Goal: Information Seeking & Learning: Learn about a topic

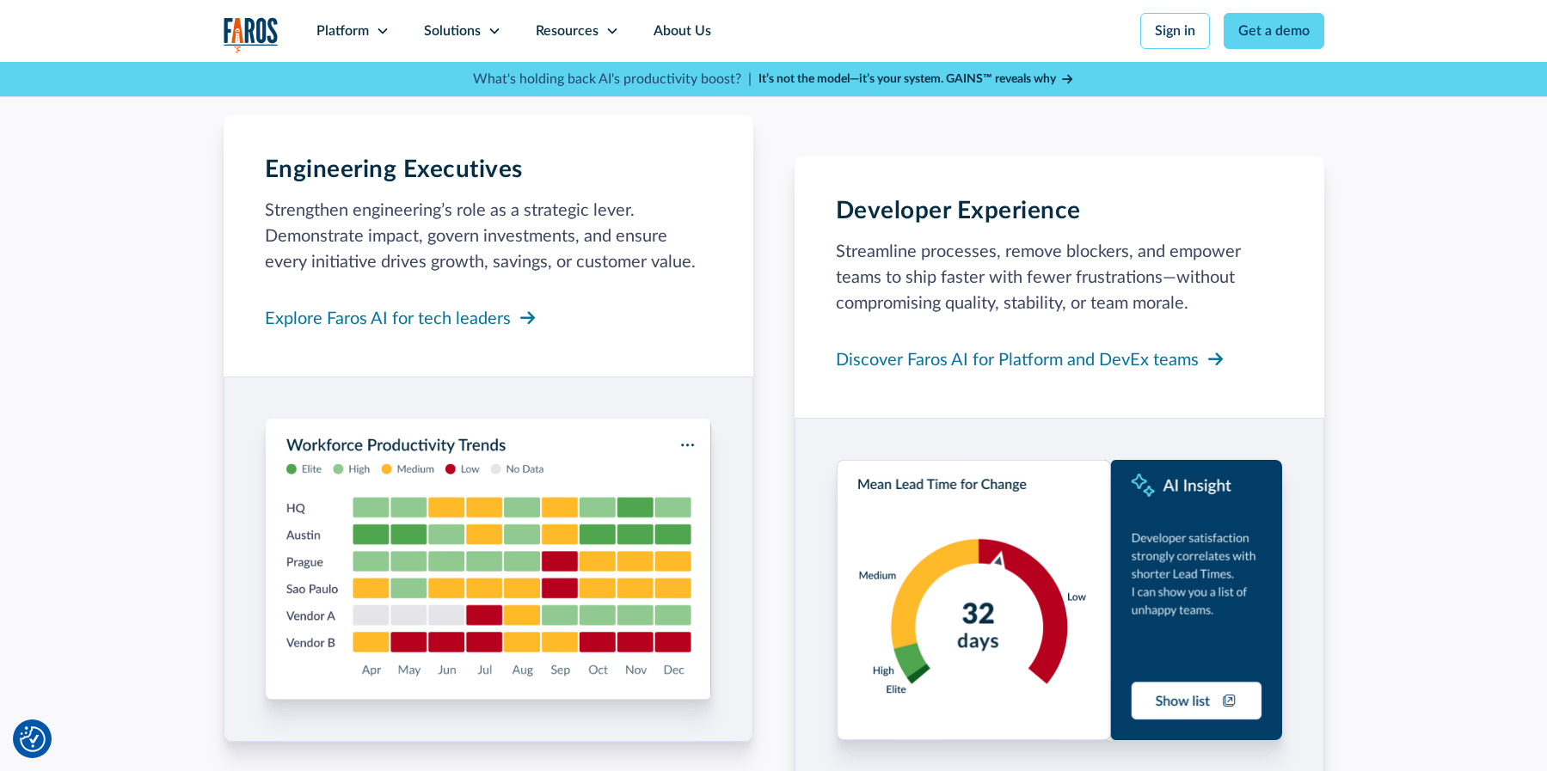
scroll to position [1548, 0]
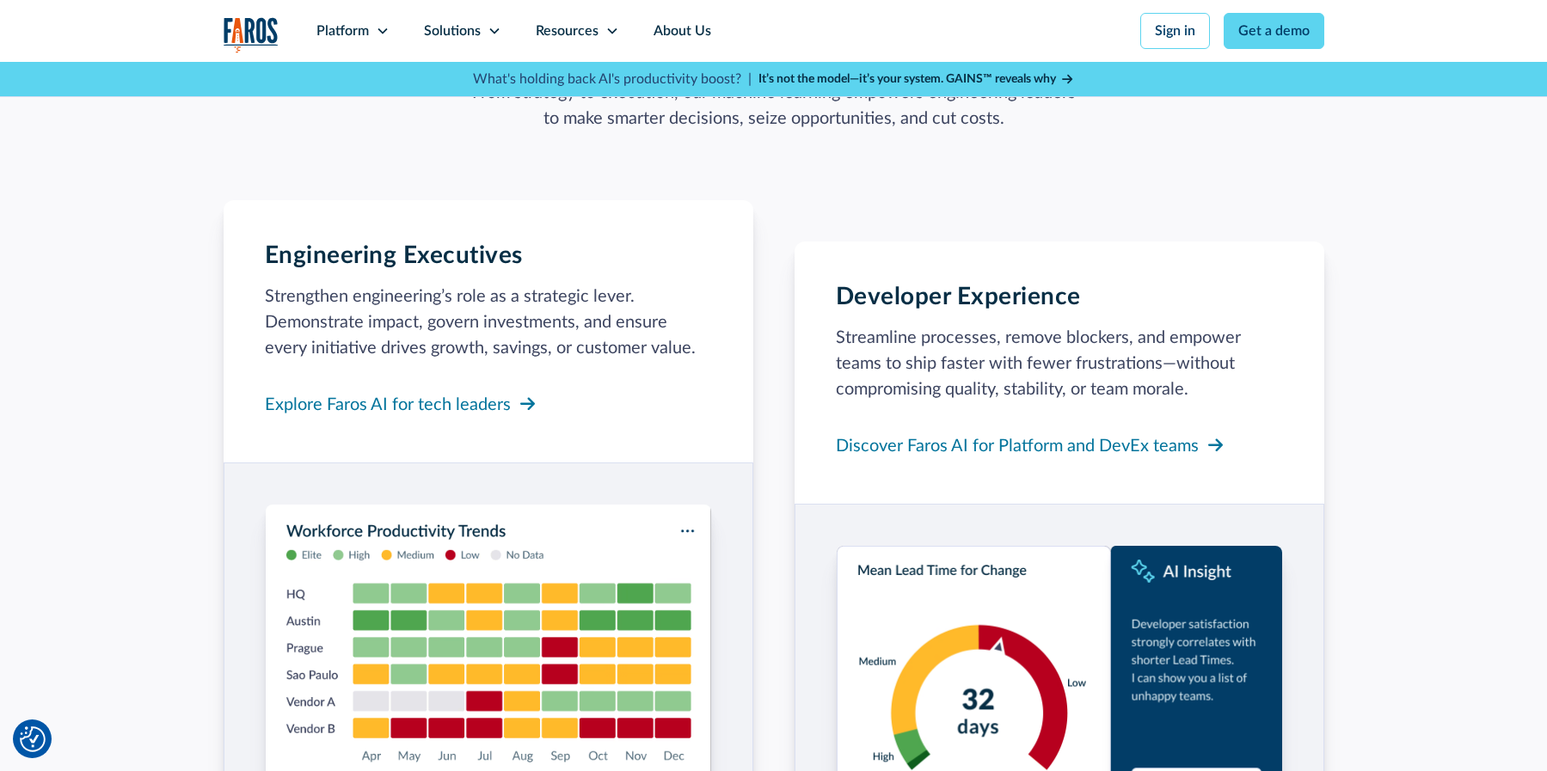
click at [488, 26] on icon at bounding box center [495, 31] width 14 height 14
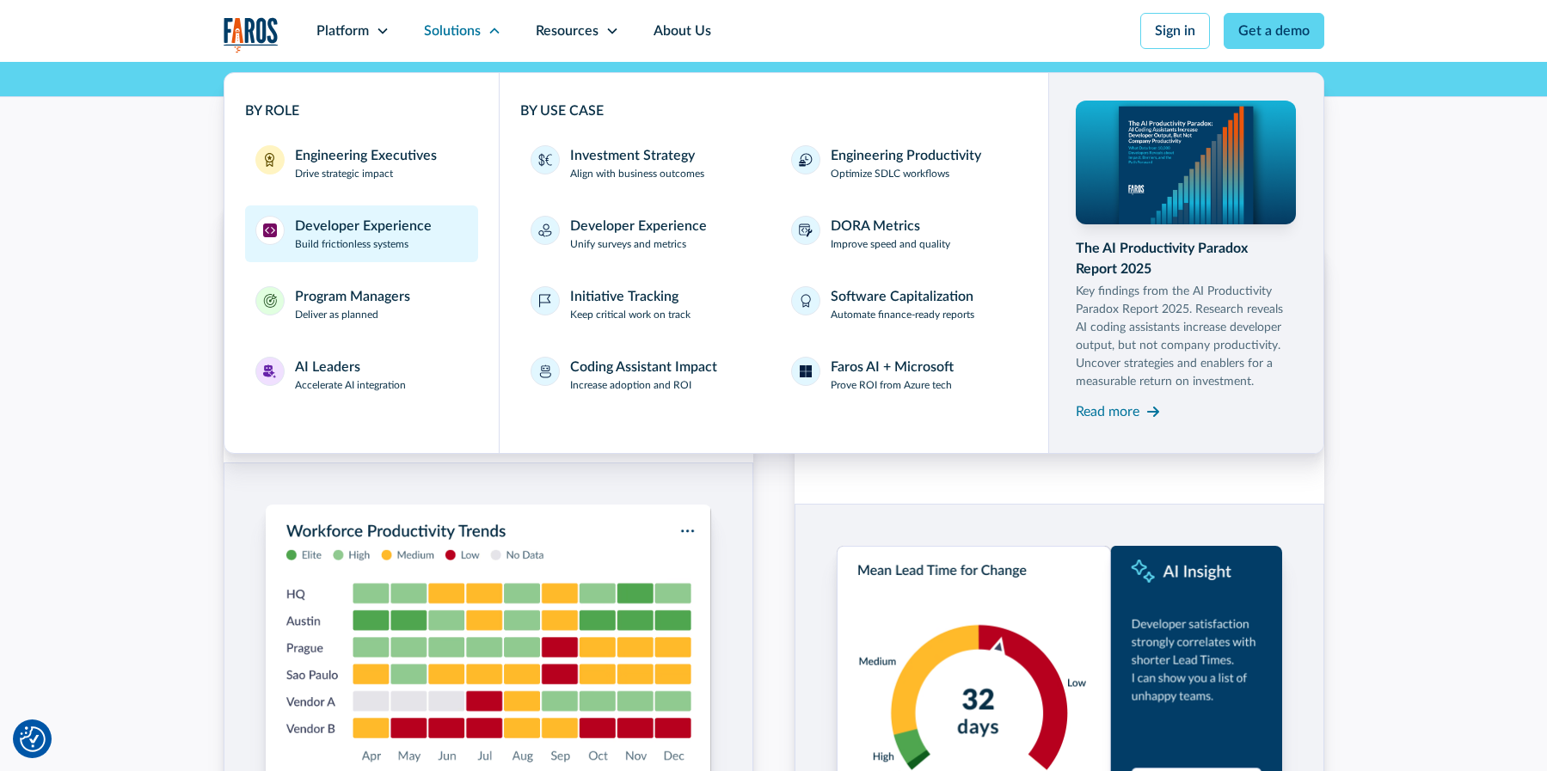
click at [413, 222] on div "Developer Experience" at bounding box center [363, 226] width 137 height 21
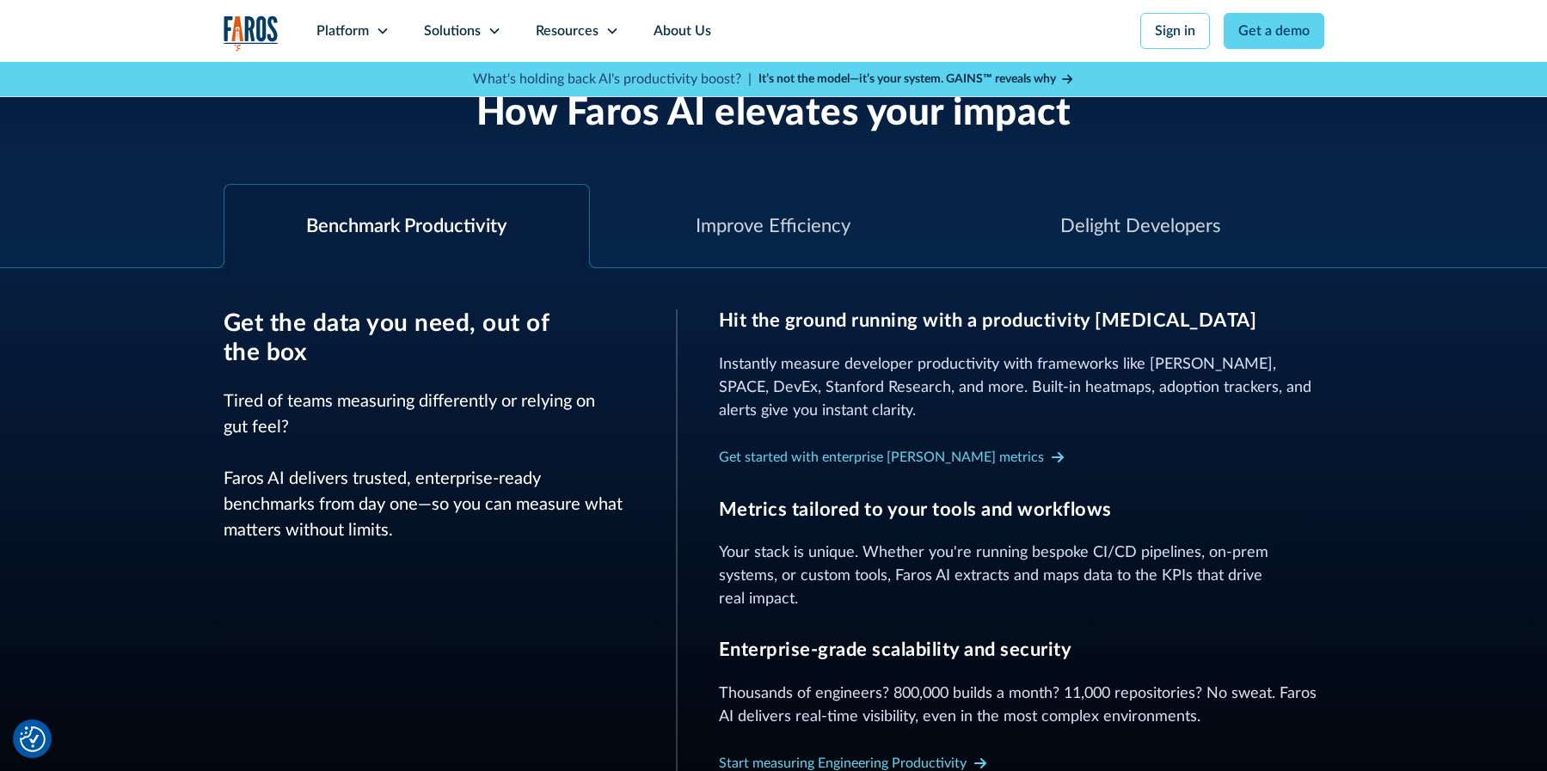
scroll to position [688, 0]
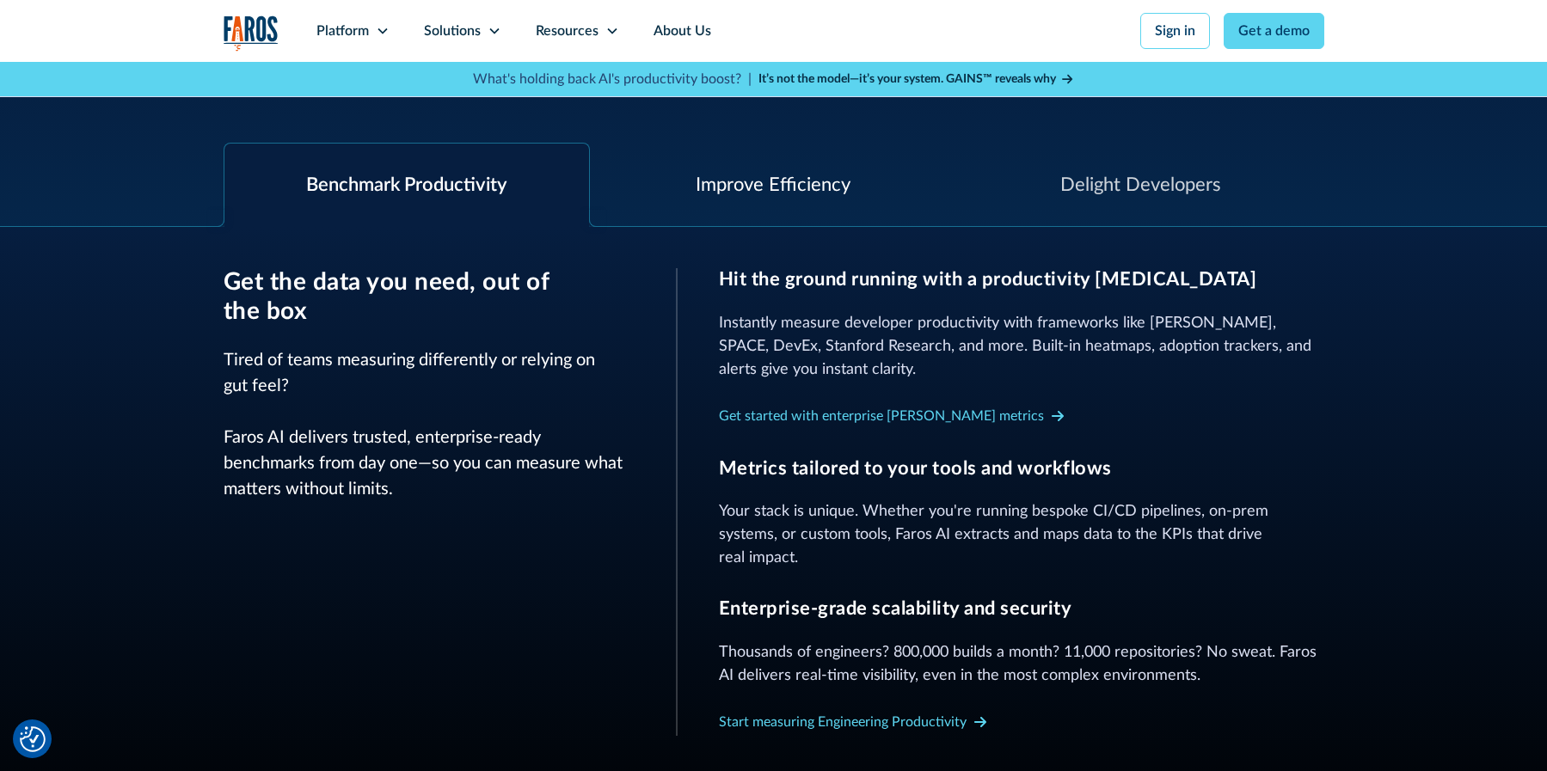
click at [721, 198] on div "Improve Efficiency" at bounding box center [773, 185] width 155 height 28
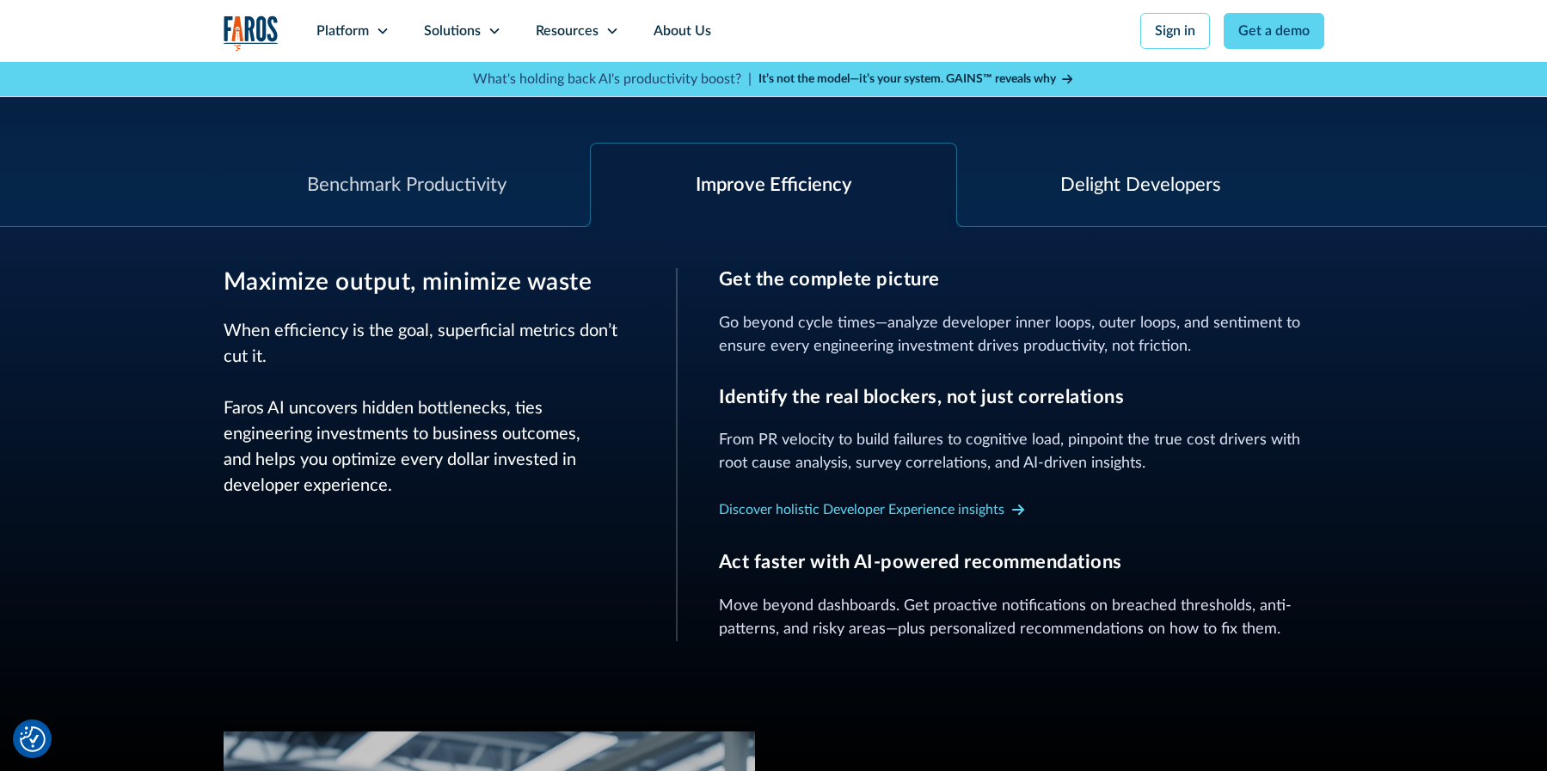
click at [1111, 171] on div "Delight Developers" at bounding box center [1140, 185] width 161 height 28
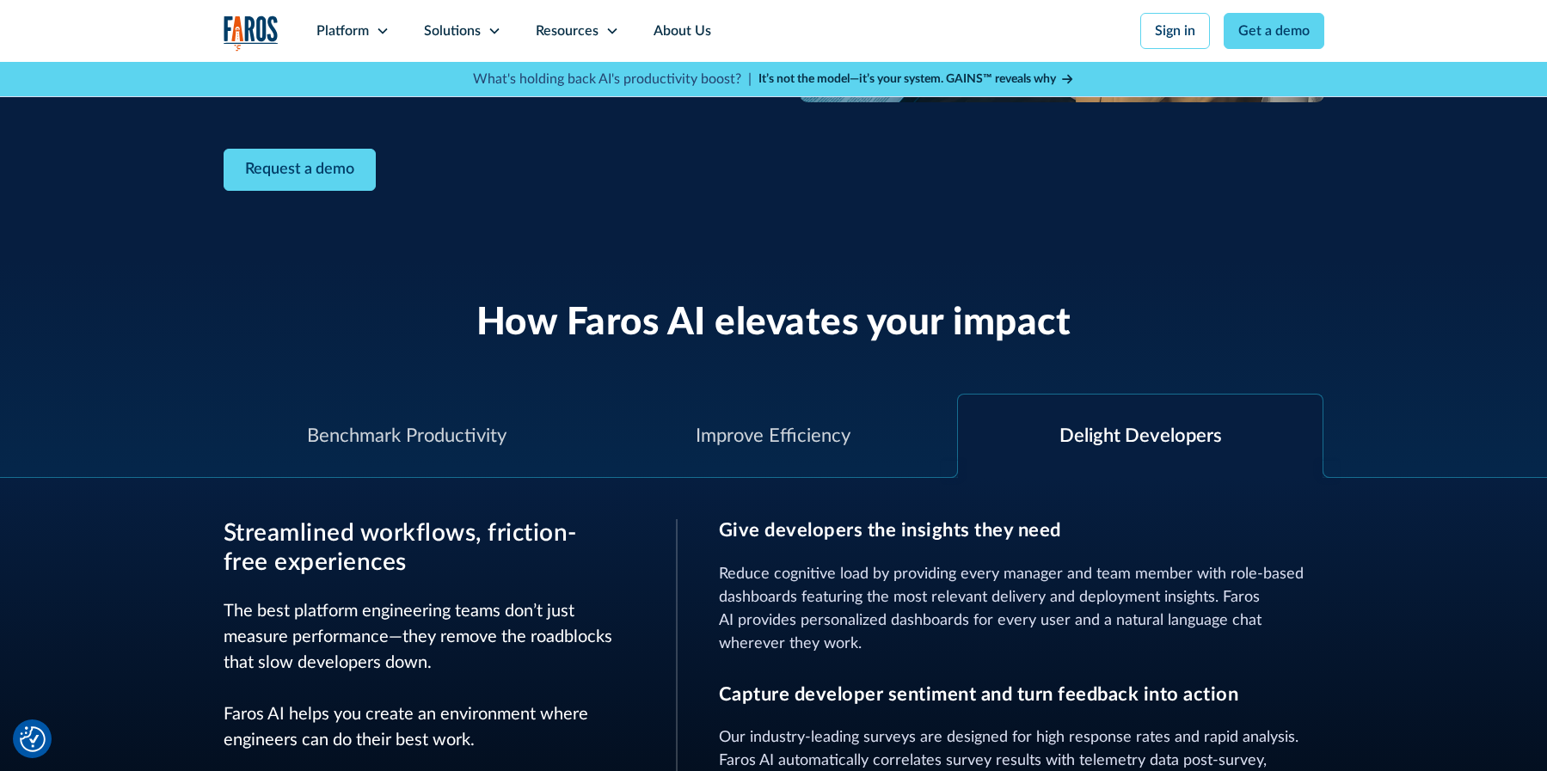
scroll to position [323, 0]
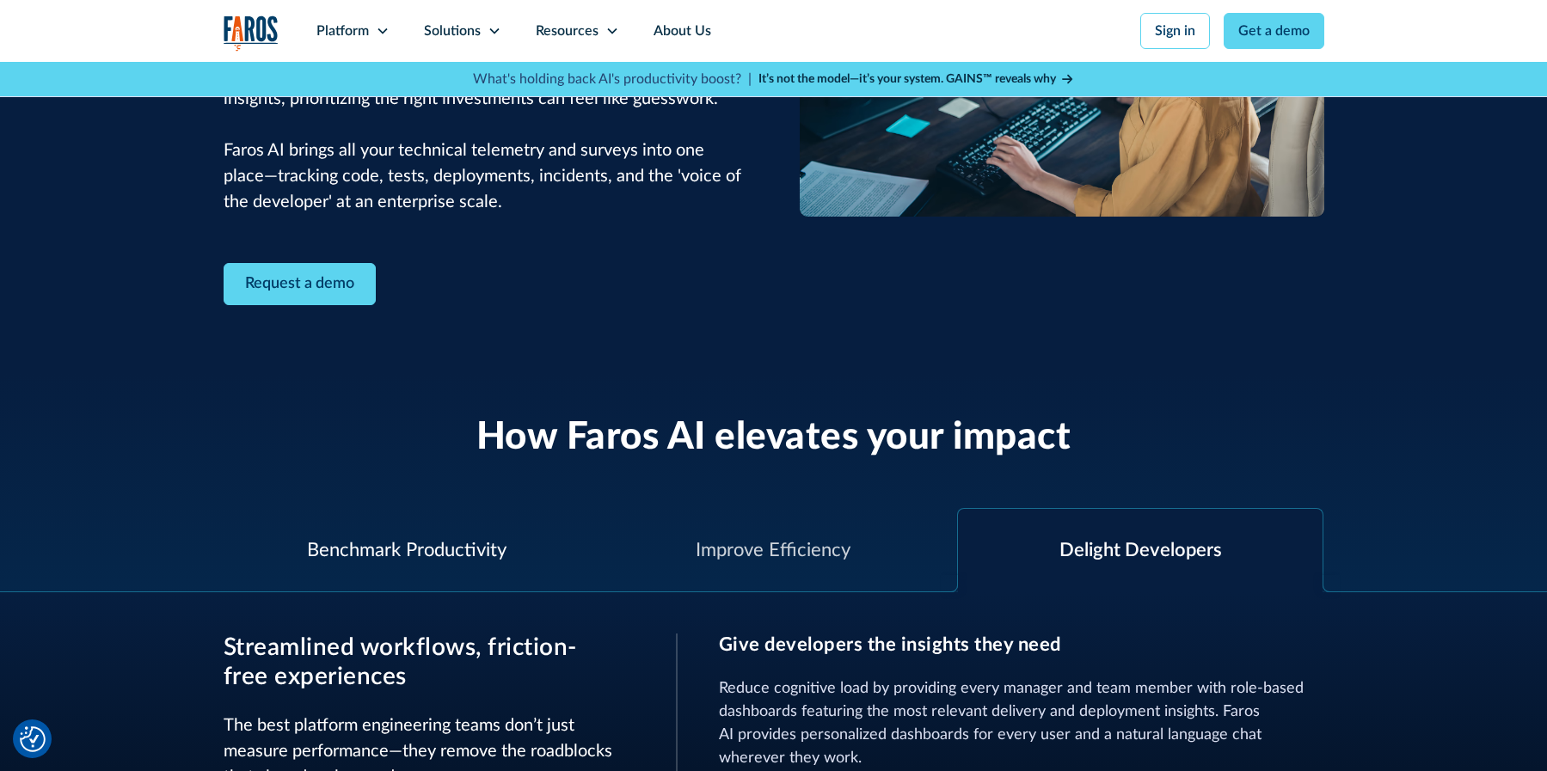
click at [354, 534] on div "Benchmark Productivity" at bounding box center [407, 550] width 367 height 83
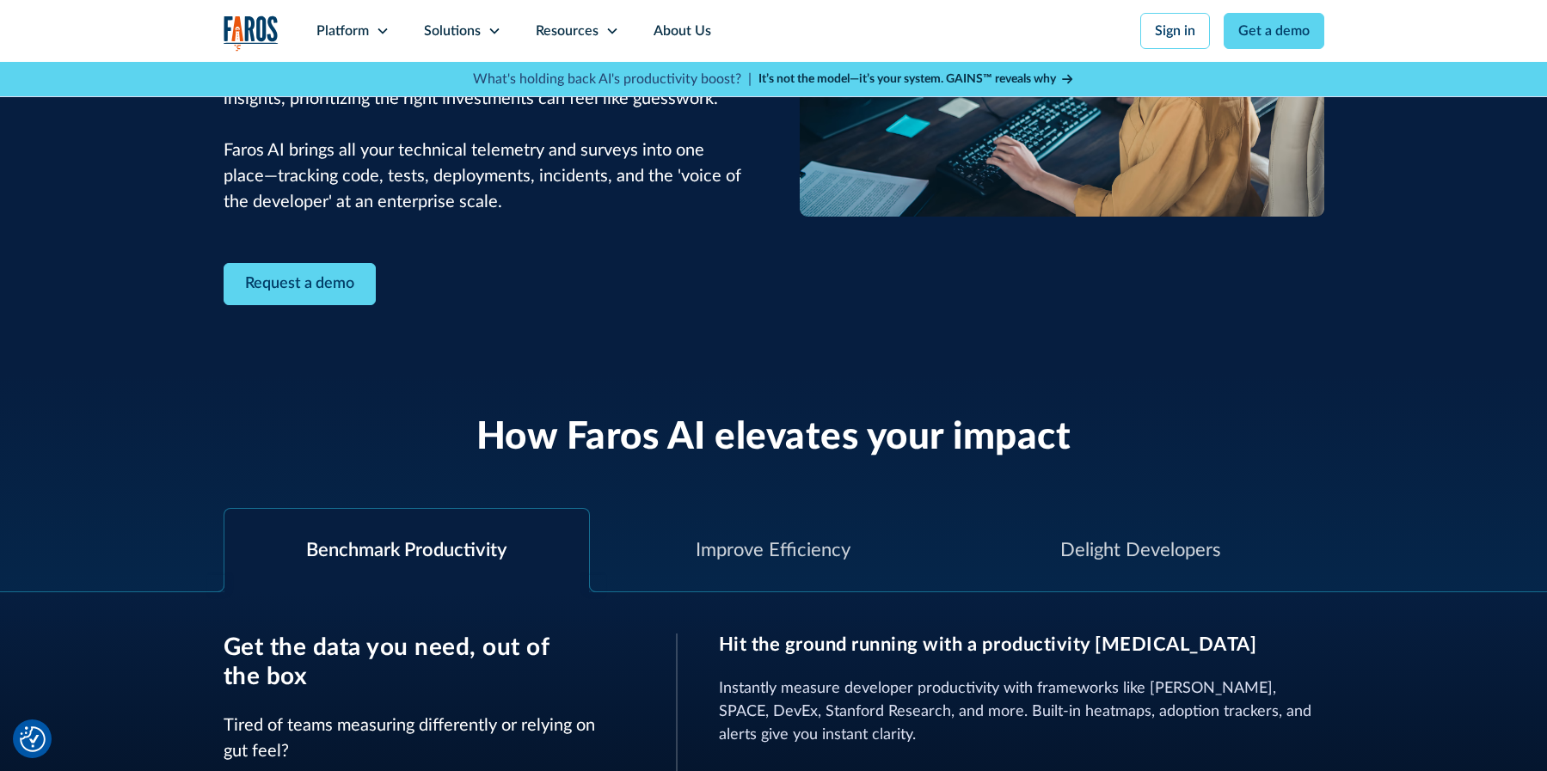
scroll to position [0, 0]
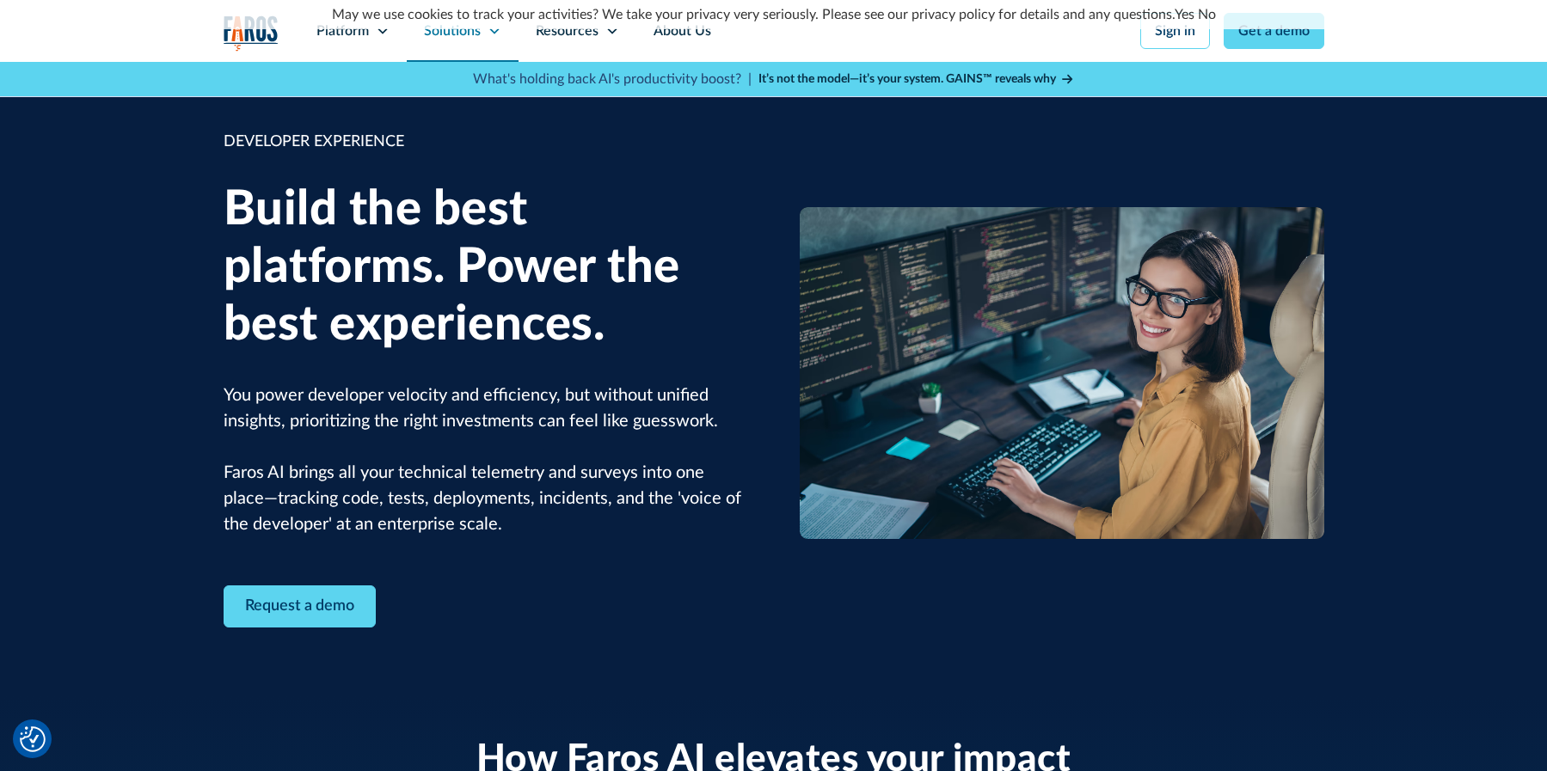
click at [447, 31] on div "Solutions" at bounding box center [452, 31] width 57 height 21
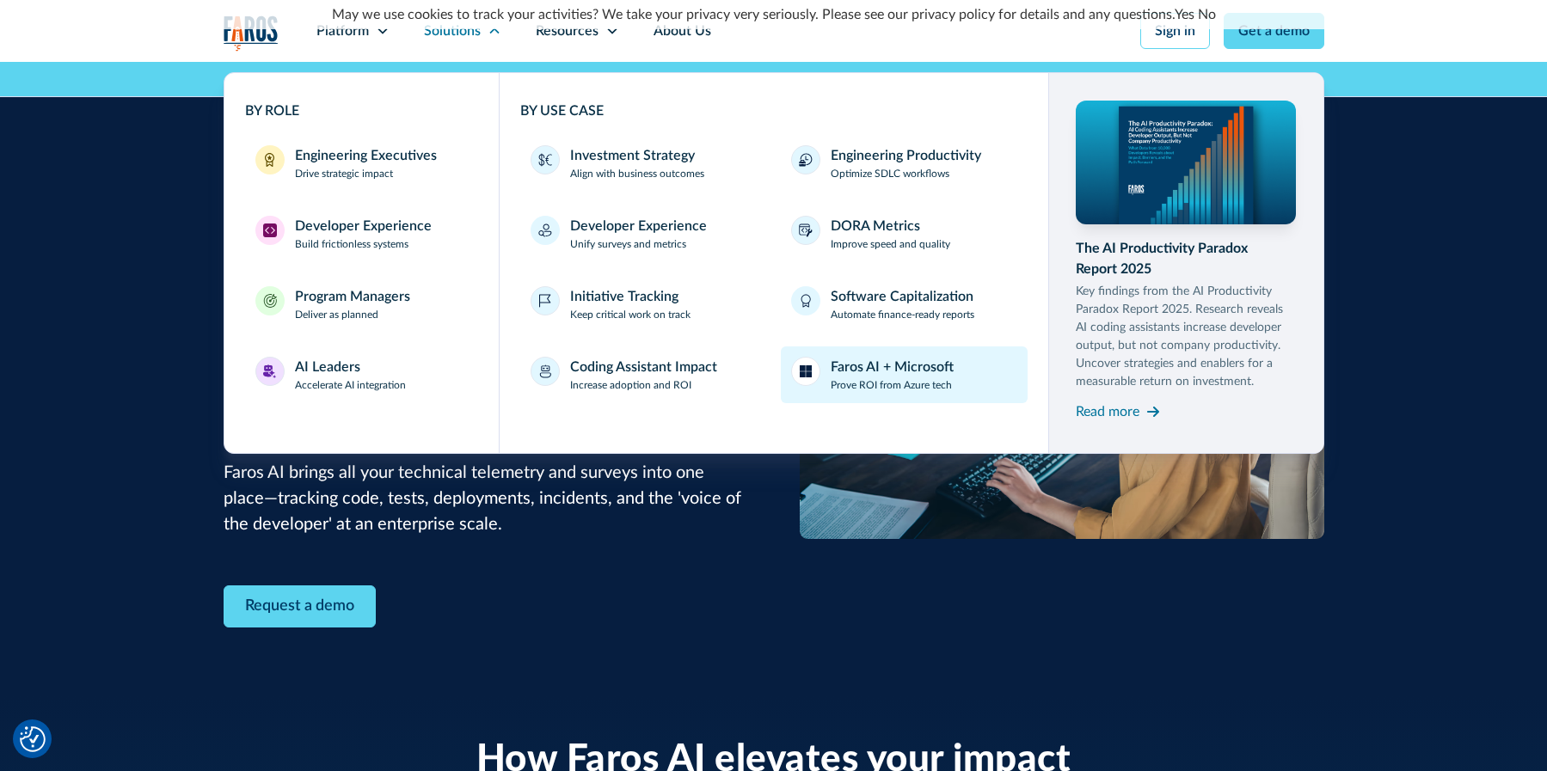
click at [919, 390] on p "Prove ROI from Azure tech" at bounding box center [891, 385] width 121 height 15
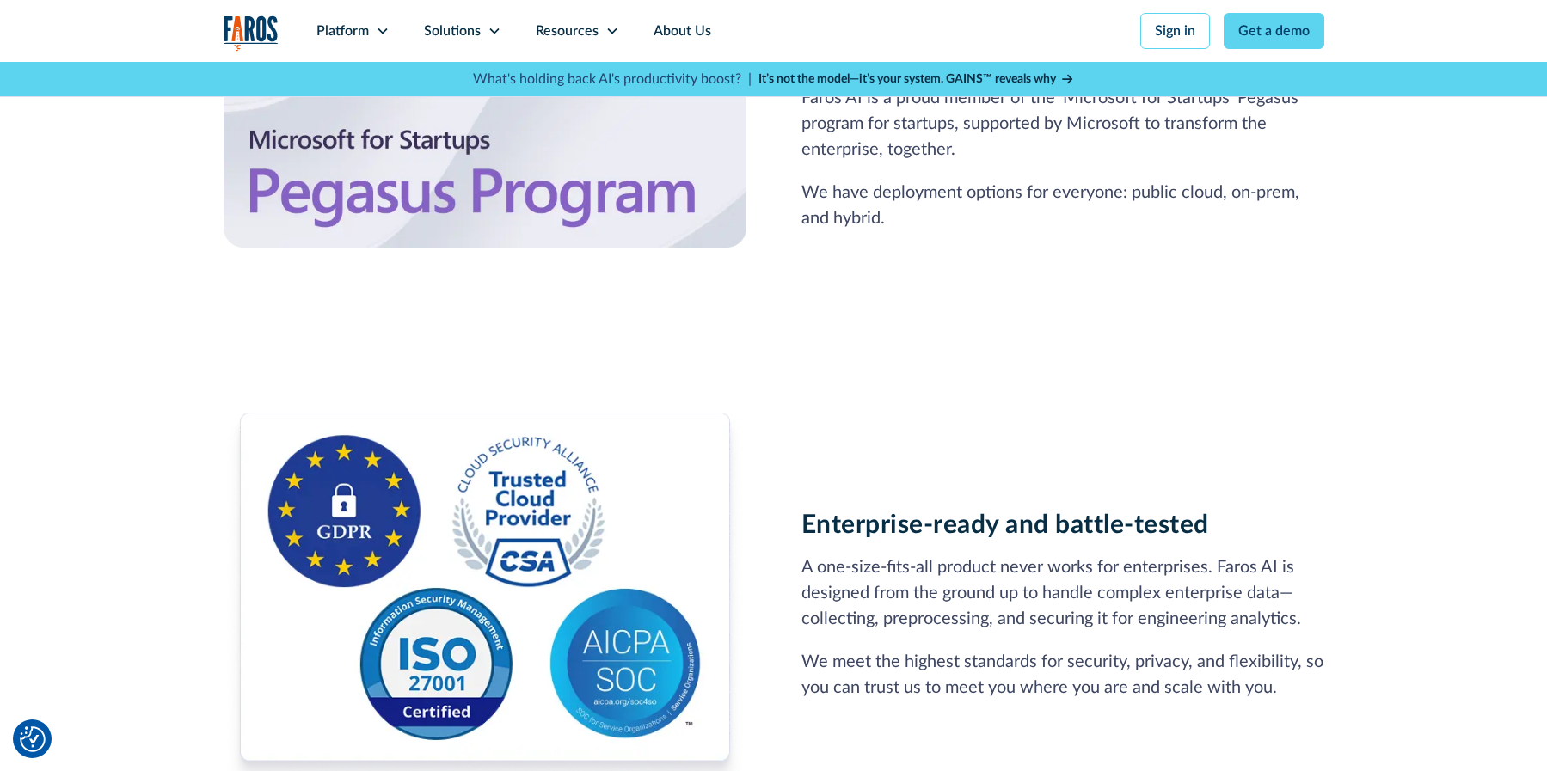
scroll to position [946, 0]
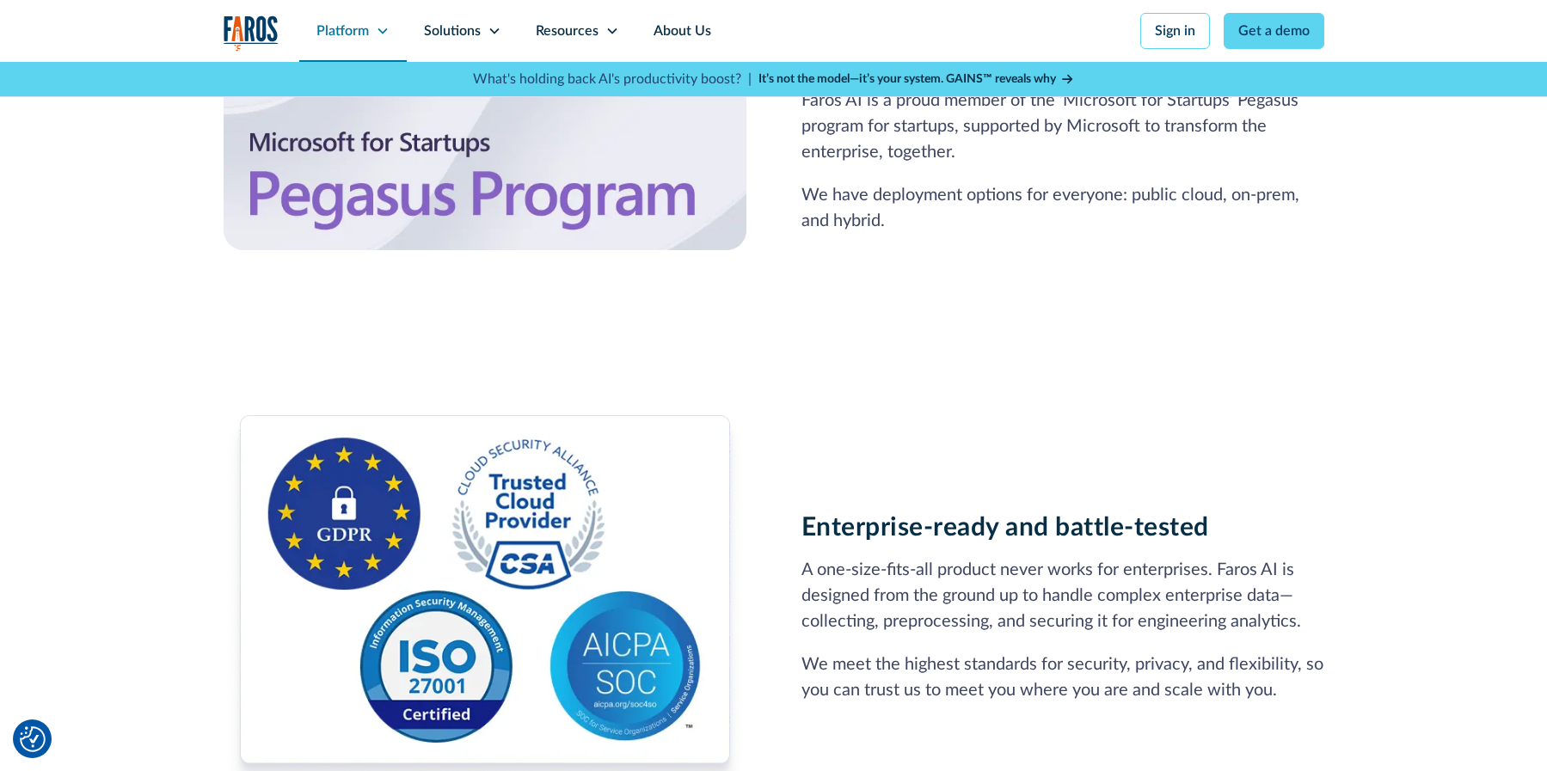
click at [343, 36] on div "Platform" at bounding box center [343, 31] width 52 height 21
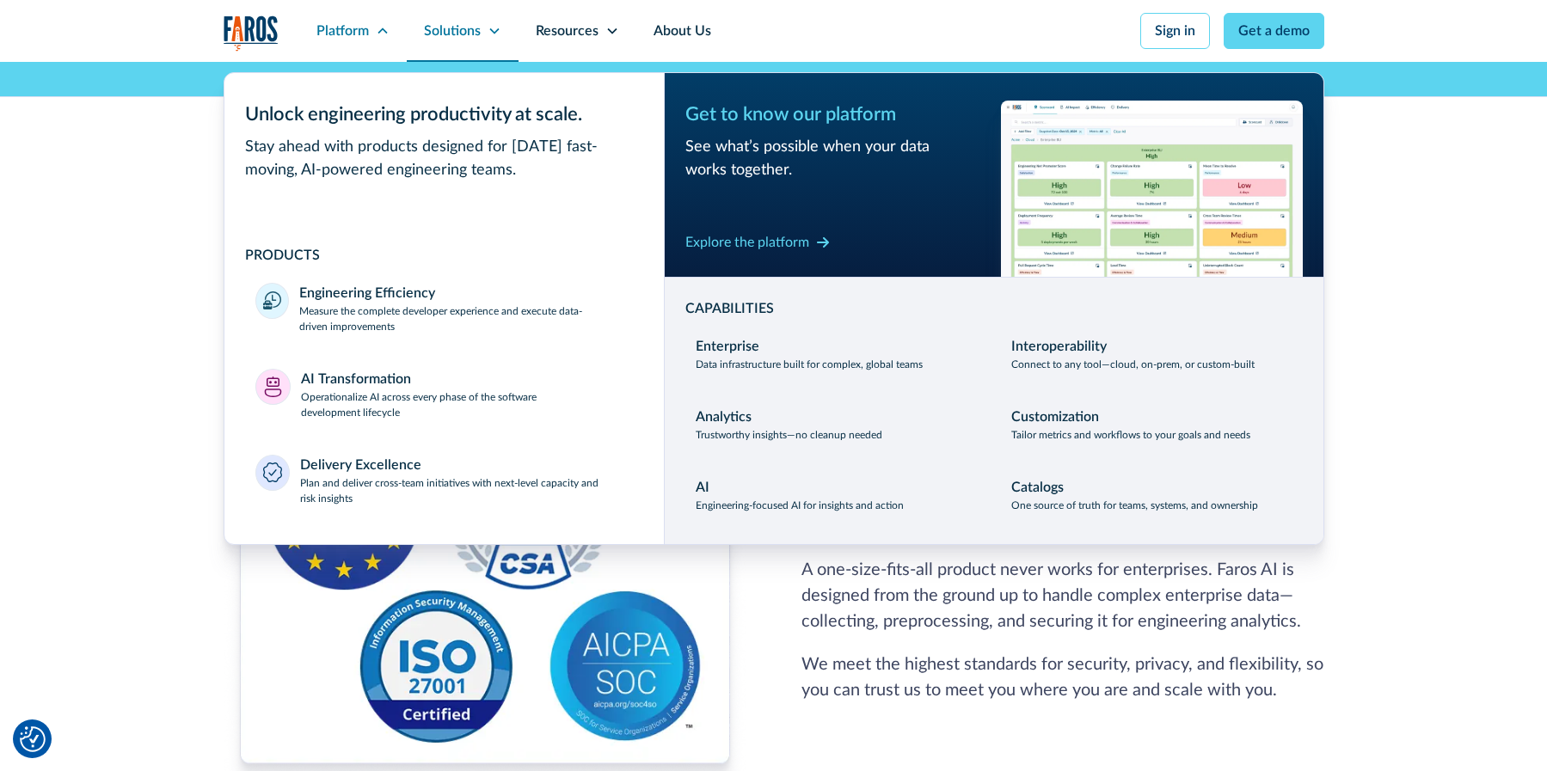
click at [452, 31] on div "Solutions" at bounding box center [452, 31] width 57 height 21
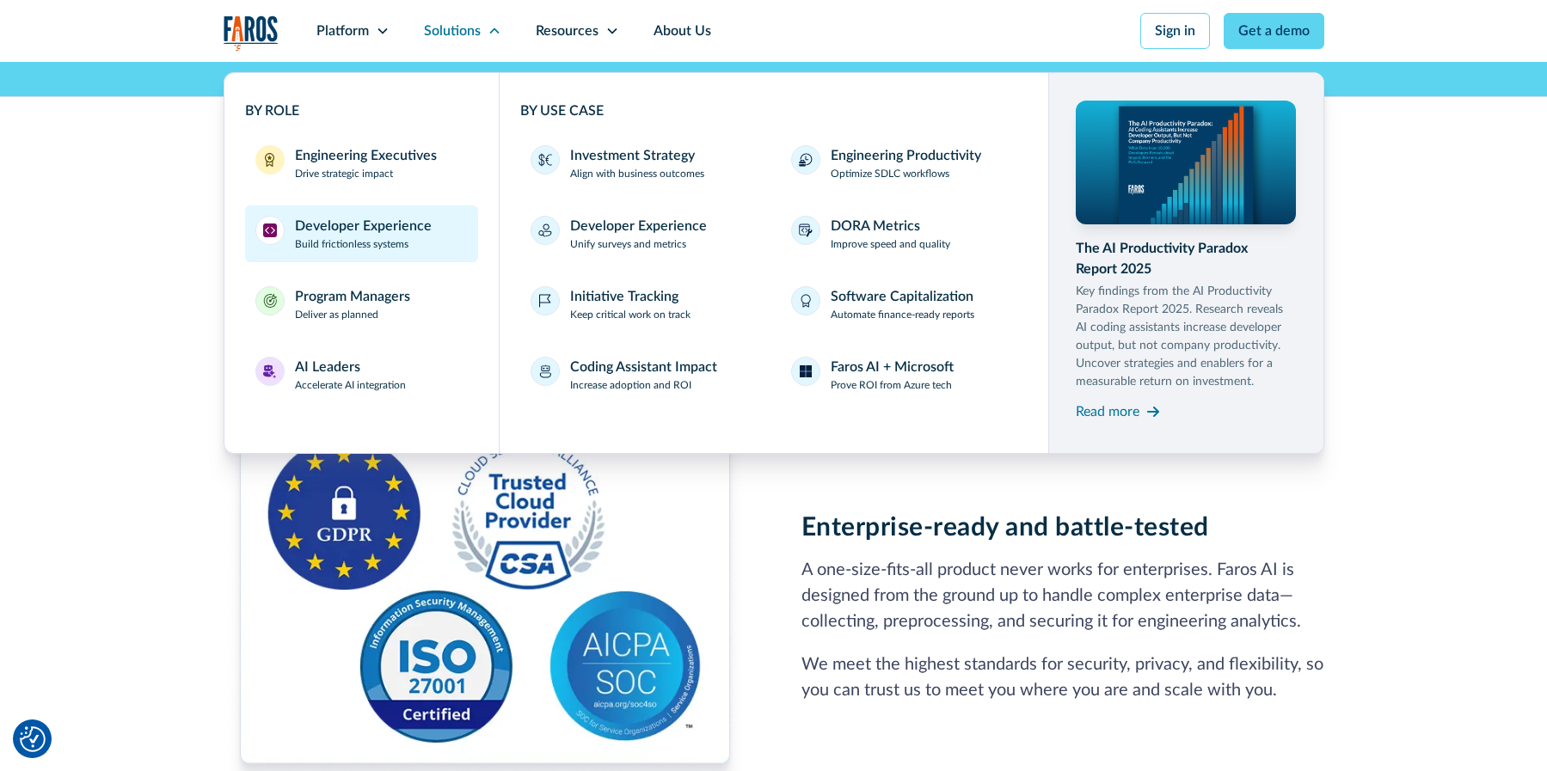
click at [388, 237] on p "Build frictionless systems" at bounding box center [352, 244] width 114 height 15
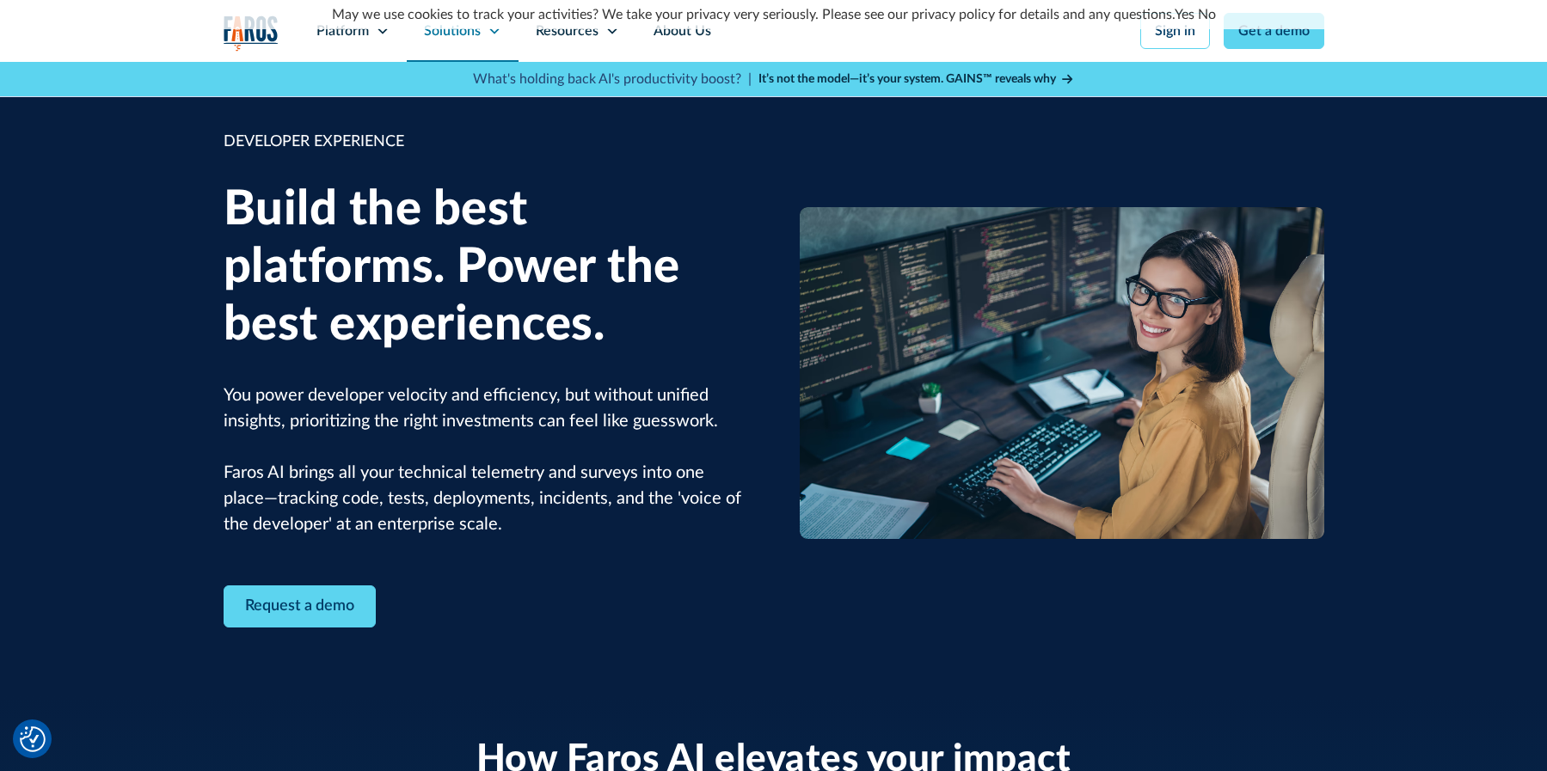
click at [436, 41] on div "Solutions" at bounding box center [463, 31] width 112 height 62
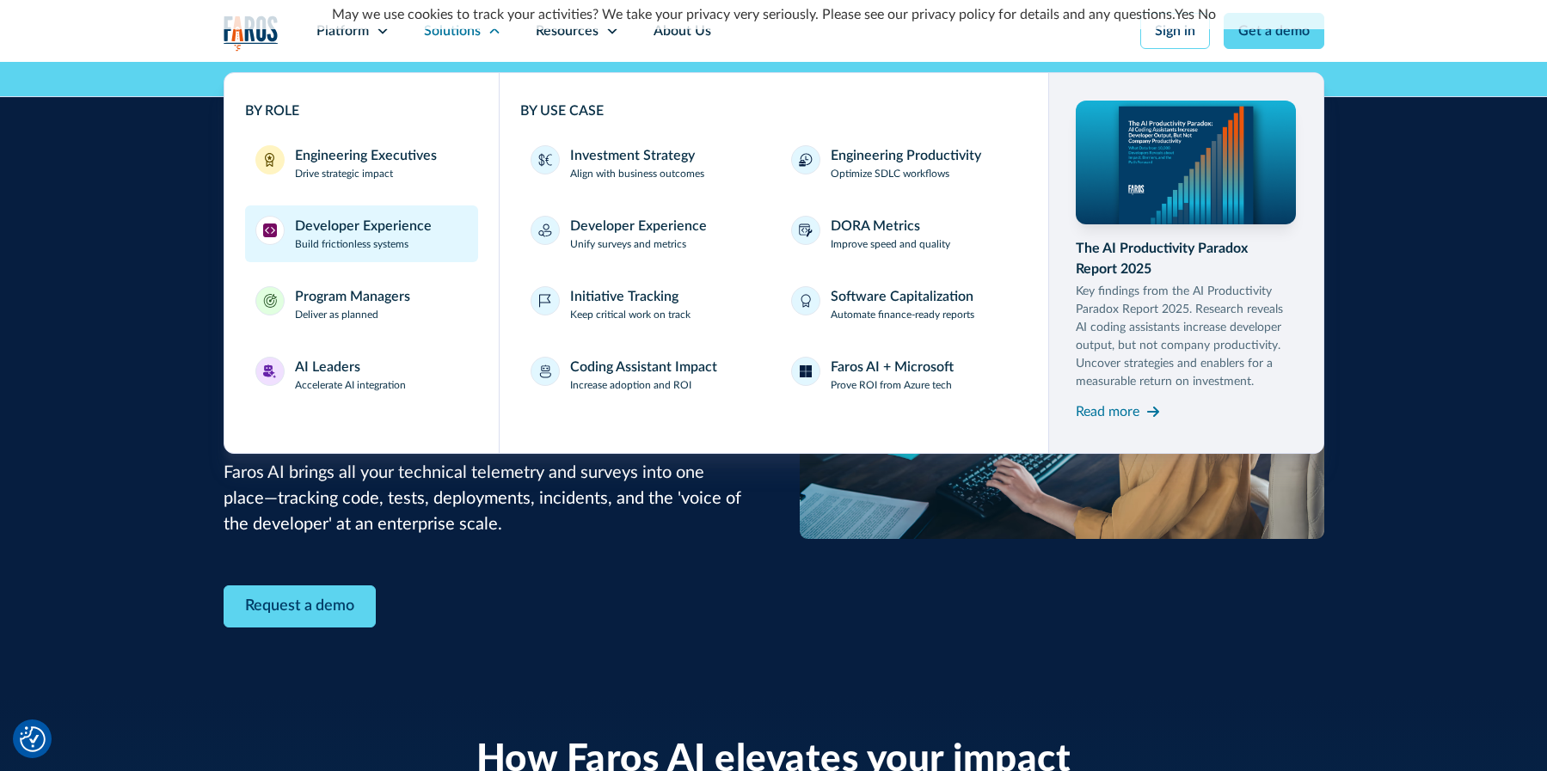
click at [319, 240] on p "Build frictionless systems" at bounding box center [352, 244] width 114 height 15
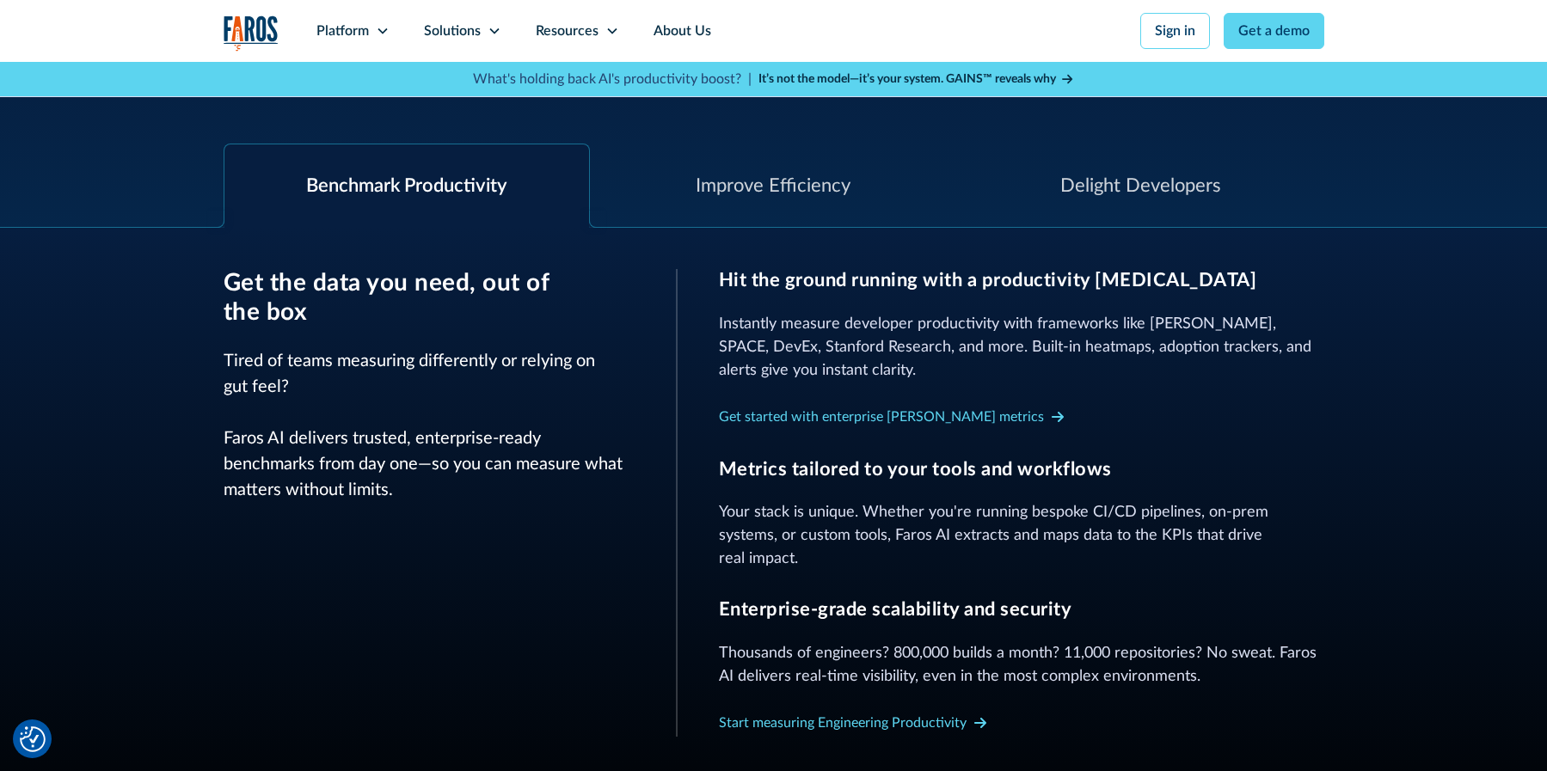
scroll to position [688, 0]
click at [821, 190] on div "Improve Efficiency" at bounding box center [773, 185] width 155 height 28
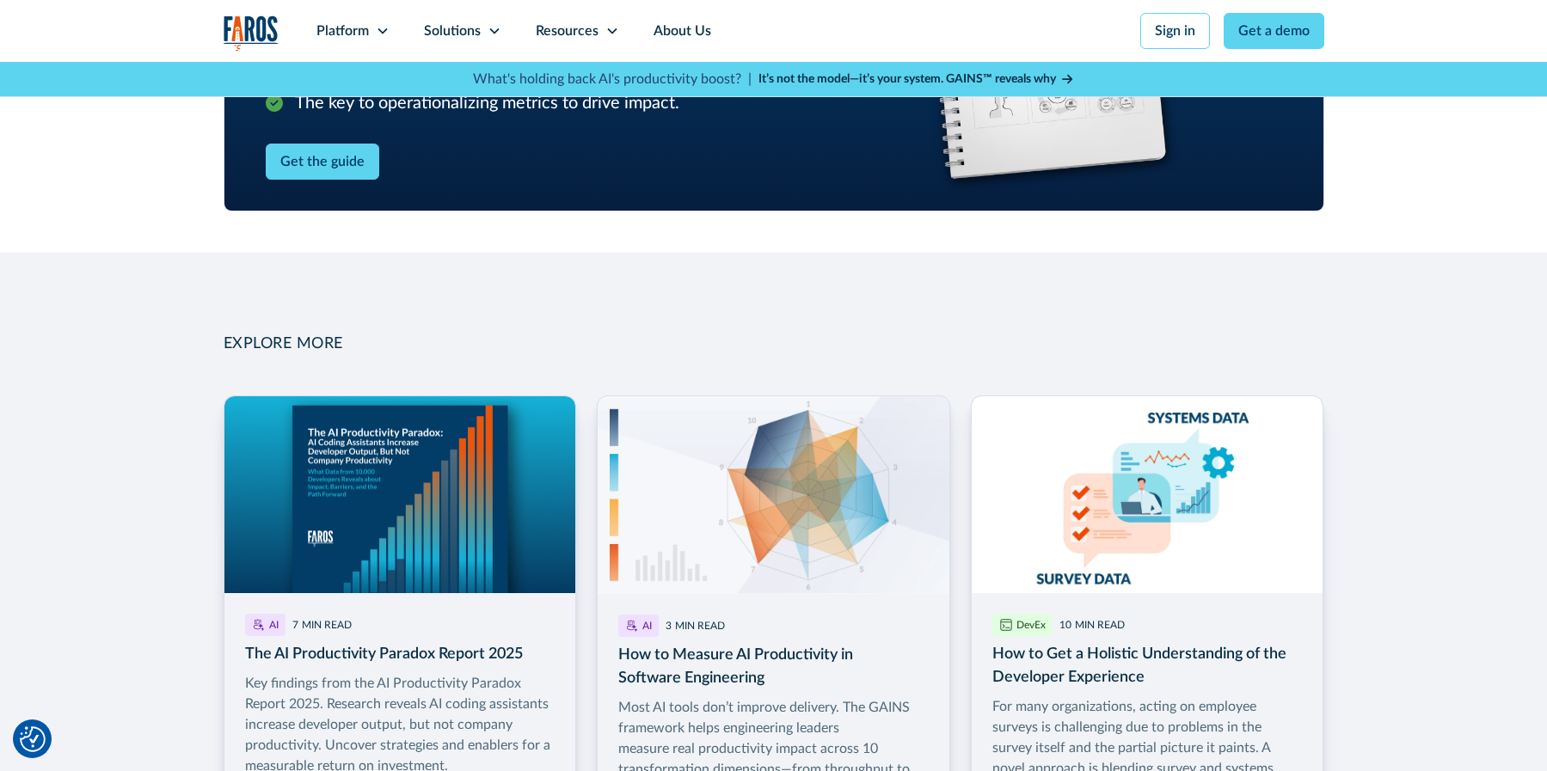
scroll to position [1892, 0]
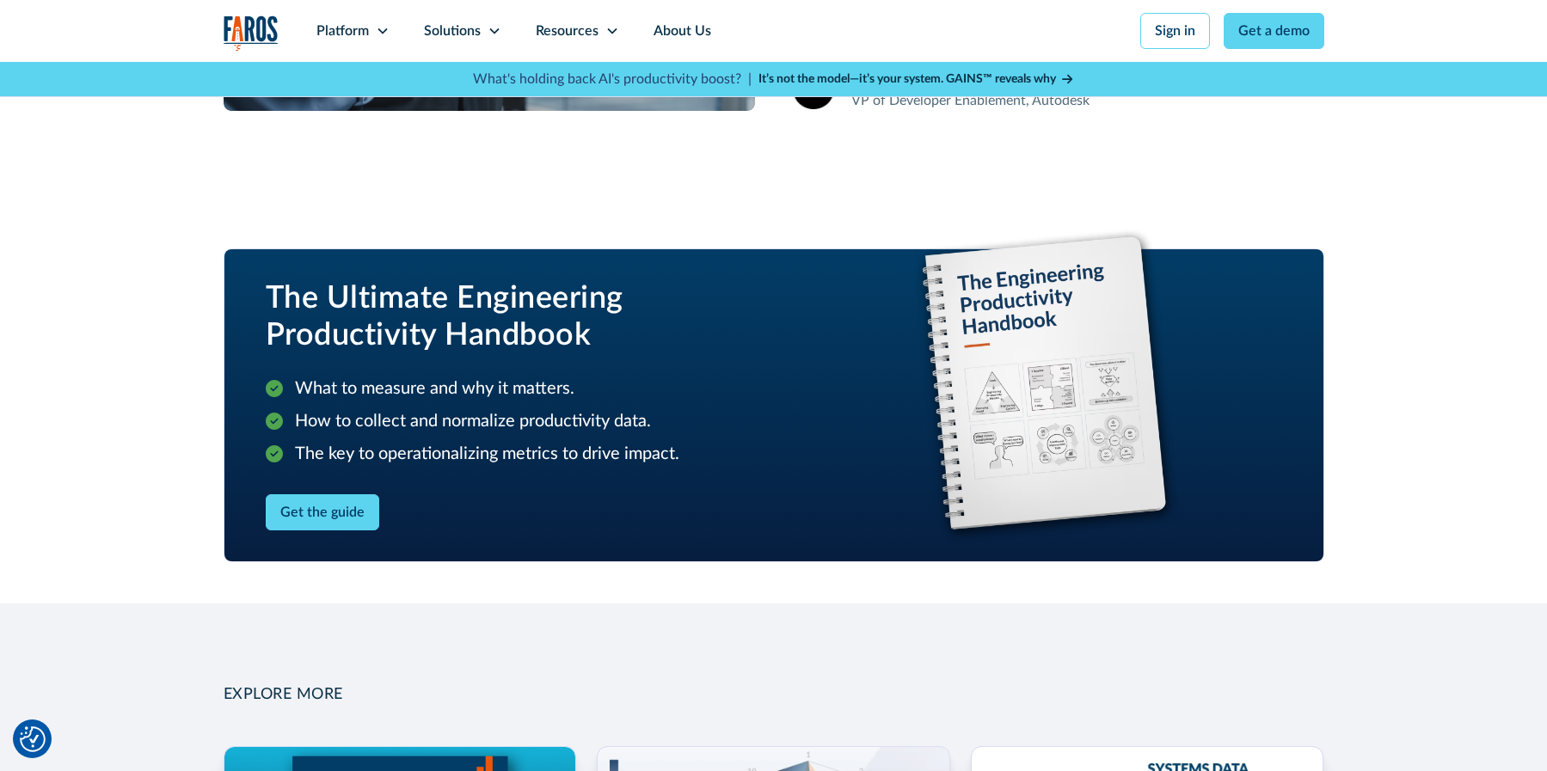
click at [242, 22] on img "home" at bounding box center [251, 32] width 55 height 35
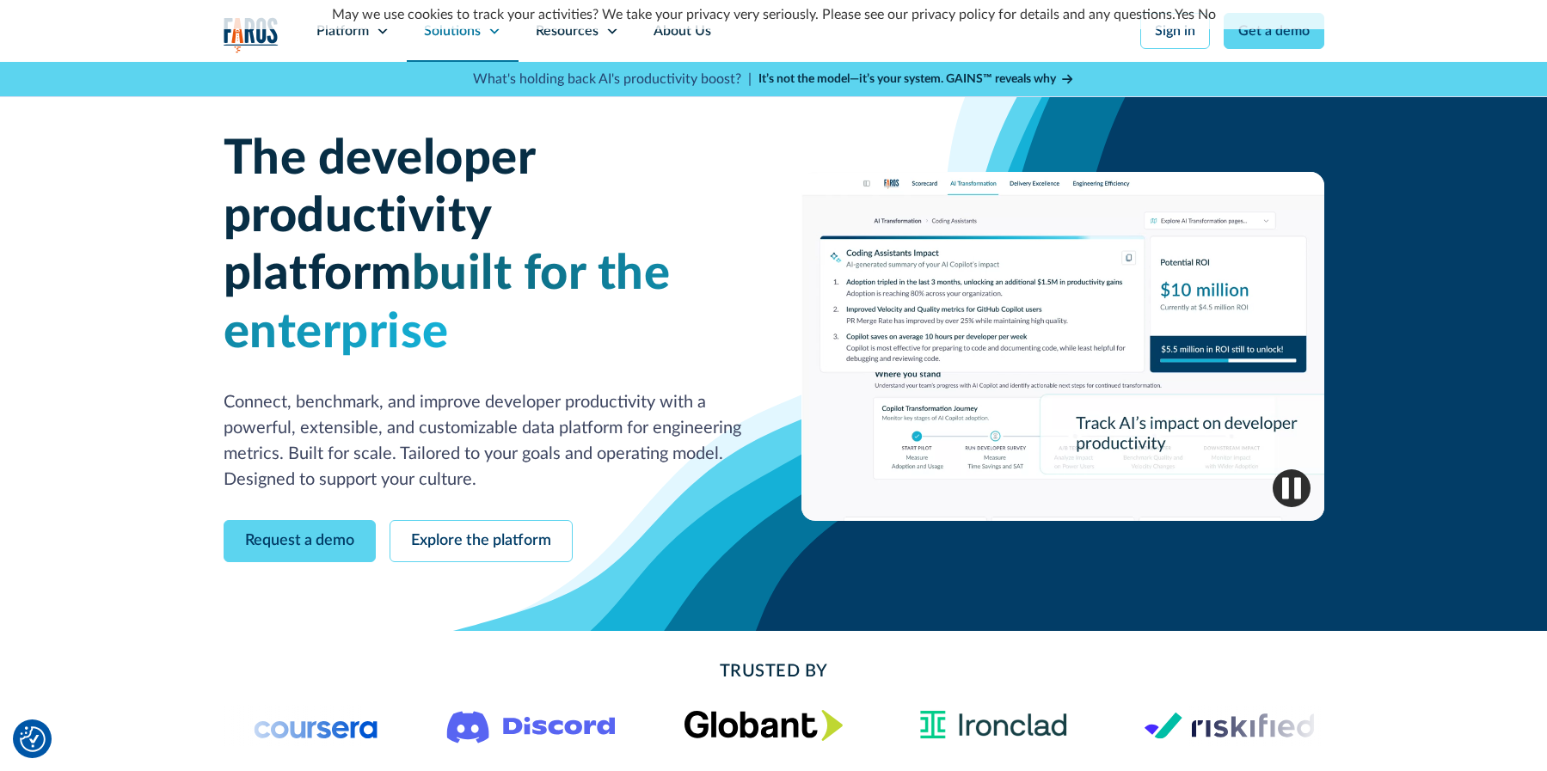
click at [453, 42] on div "Solutions" at bounding box center [463, 31] width 112 height 62
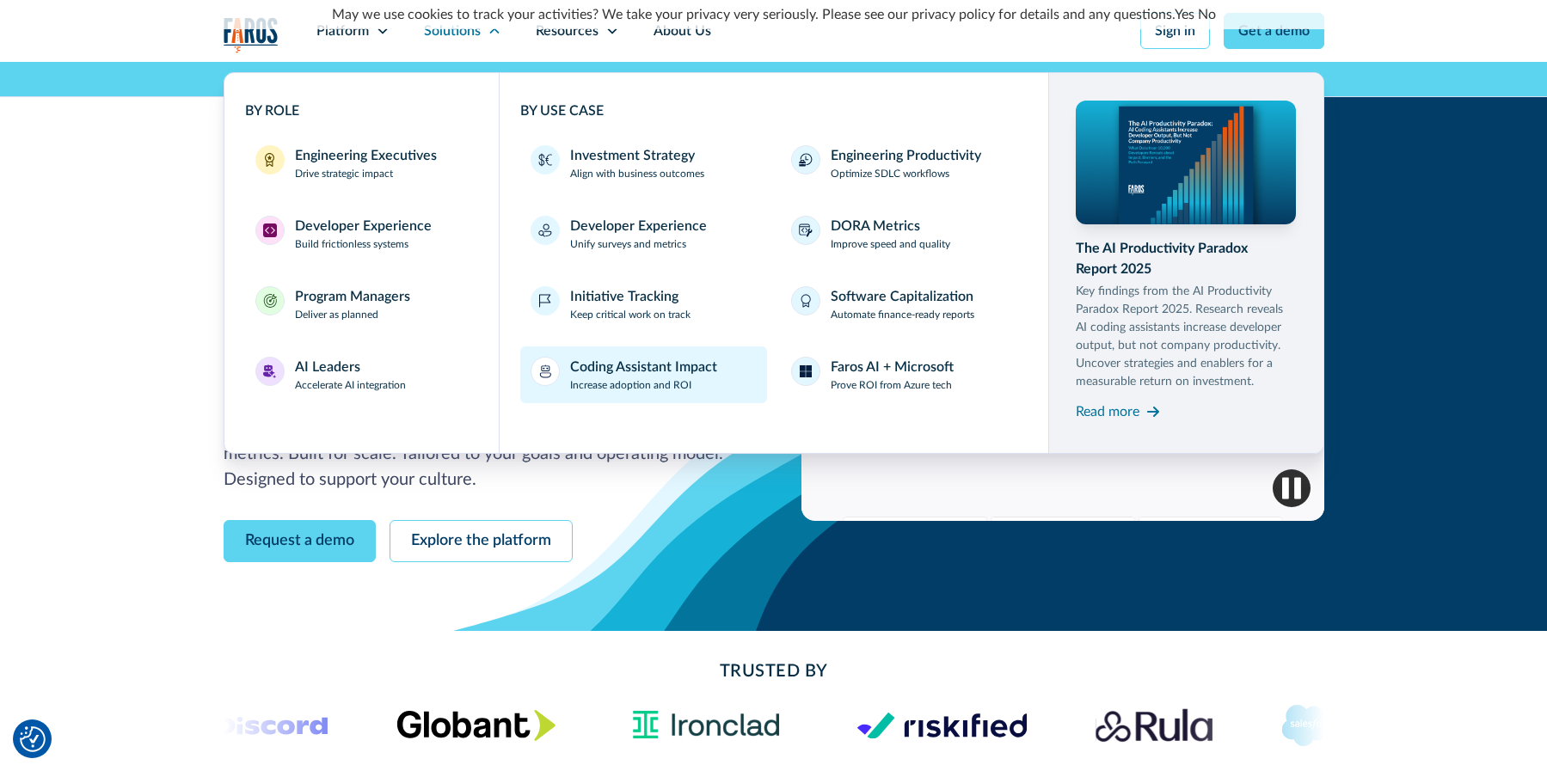
click at [588, 394] on link "Coding Assistant Impact Increase adoption and ROI" at bounding box center [643, 375] width 247 height 57
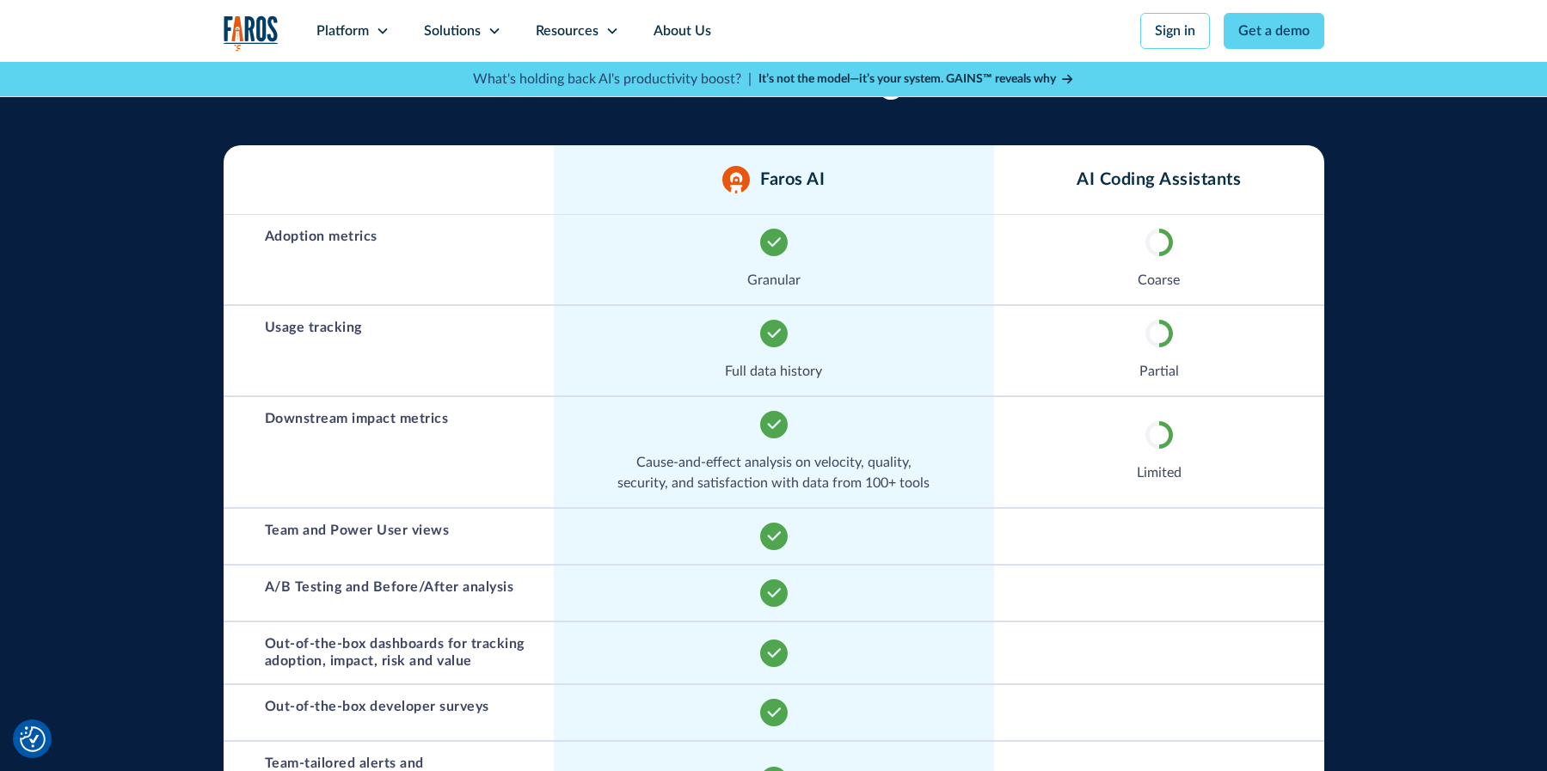
scroll to position [946, 0]
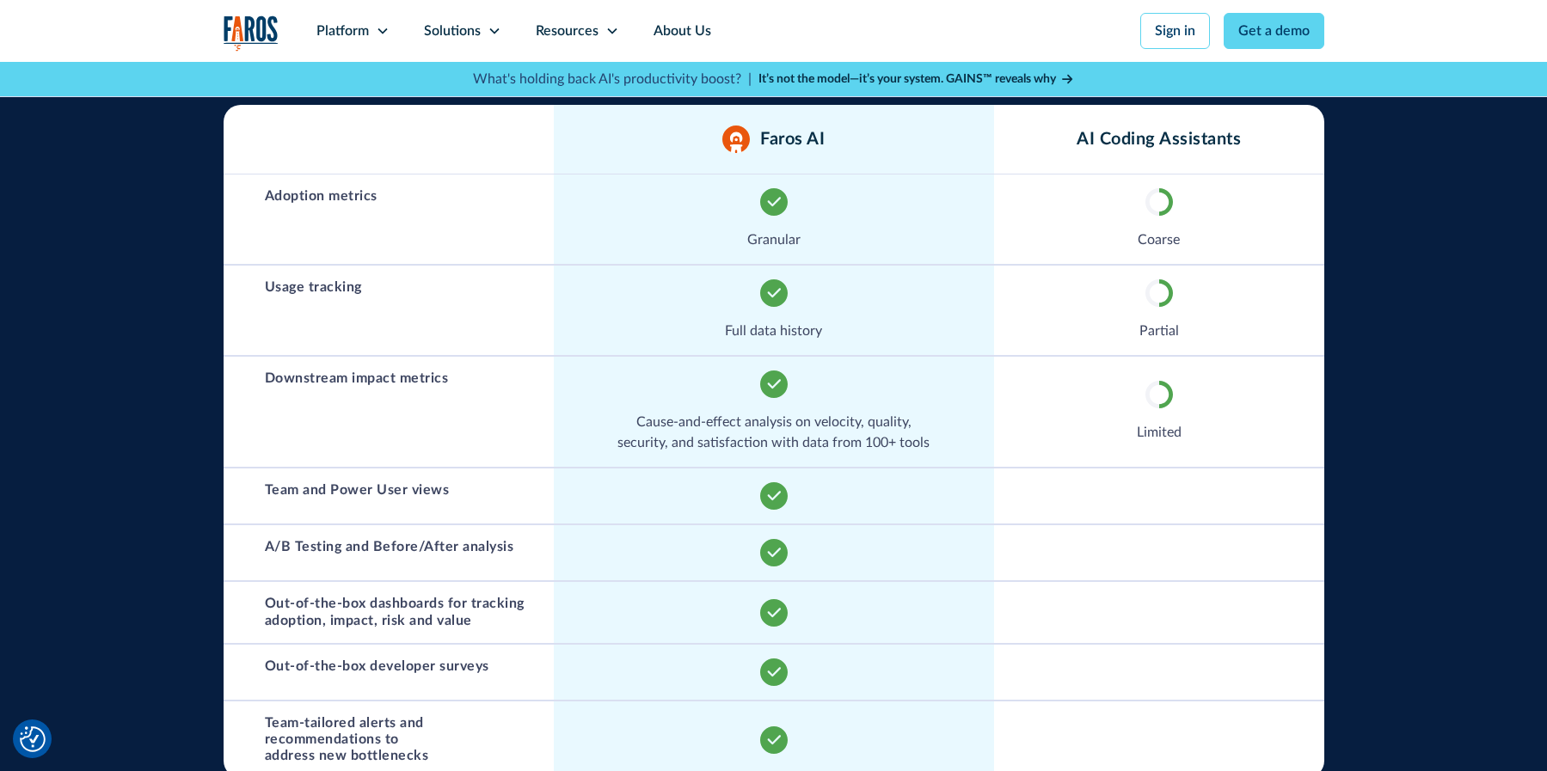
click at [126, 384] on div "Analytics that go far beyond the basics available from the coding assistants Fa…" at bounding box center [773, 462] width 1547 height 979
